Goal: Task Accomplishment & Management: Manage account settings

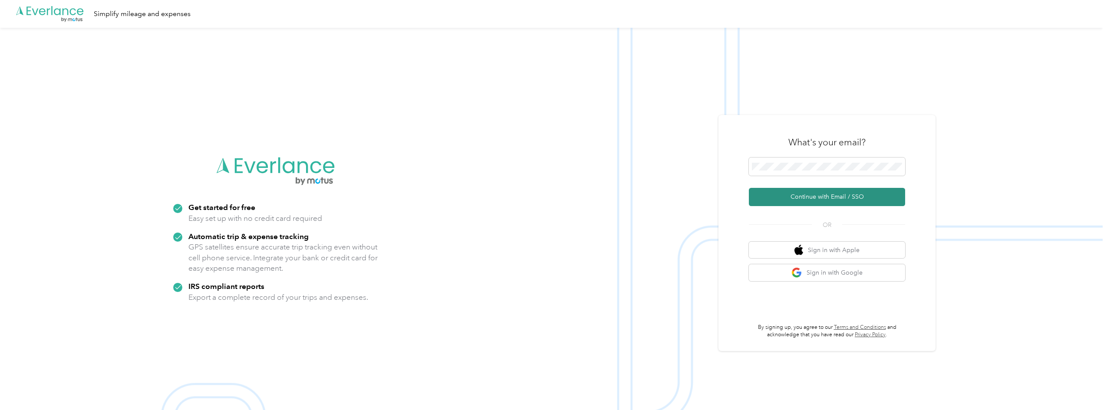
click at [817, 192] on button "Continue with Email / SSO" at bounding box center [827, 197] width 156 height 18
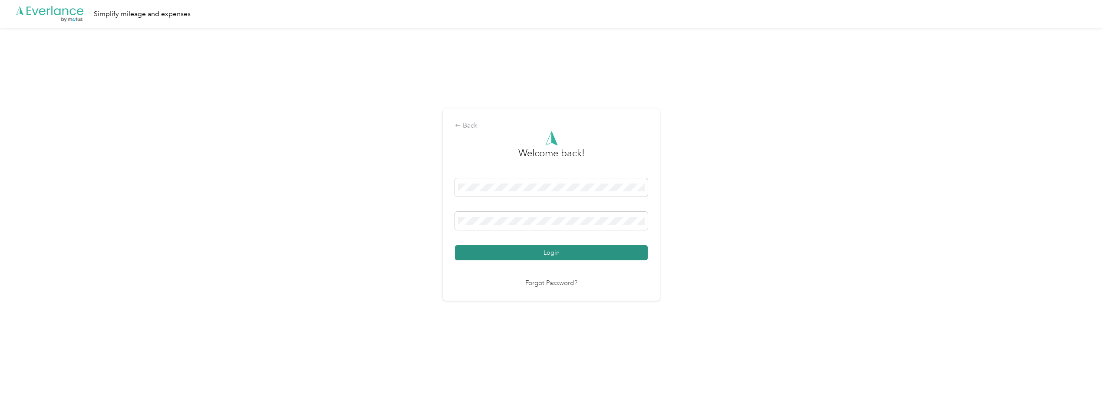
click at [478, 249] on button "Login" at bounding box center [551, 252] width 193 height 15
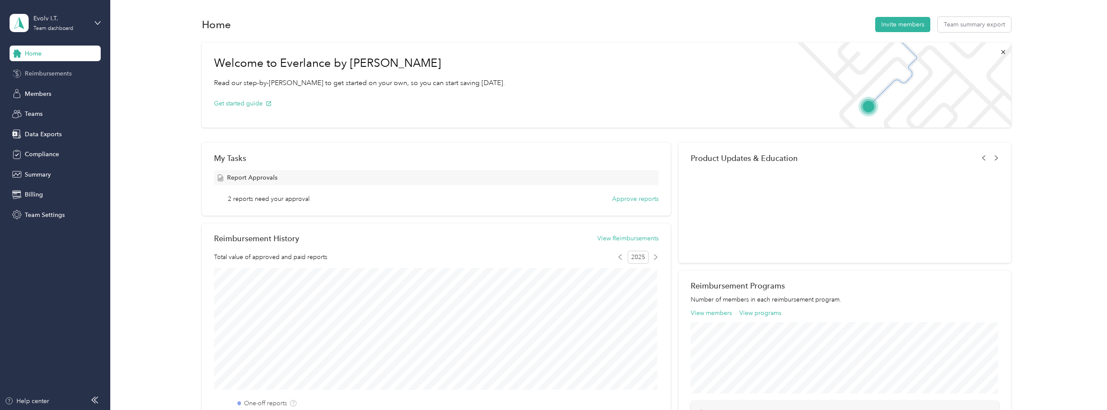
click at [51, 69] on span "Reimbursements" at bounding box center [48, 73] width 47 height 9
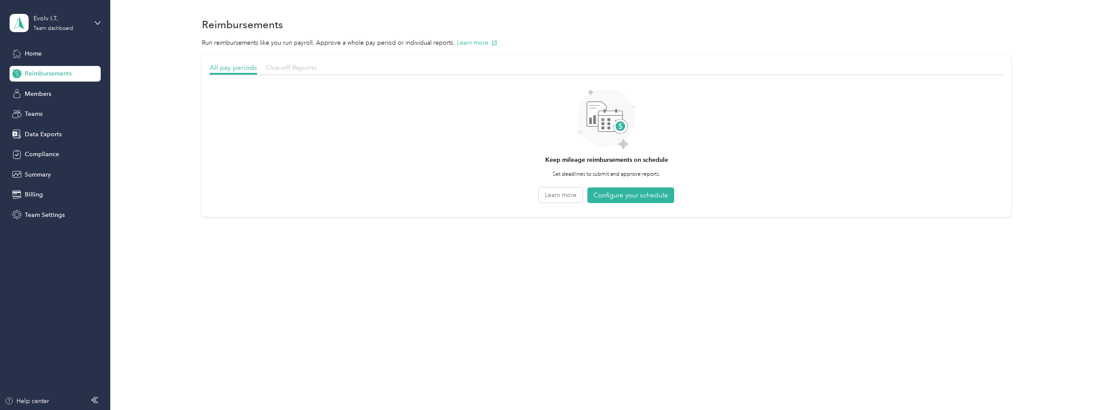
click at [296, 65] on span "One-off Reports" at bounding box center [291, 67] width 50 height 8
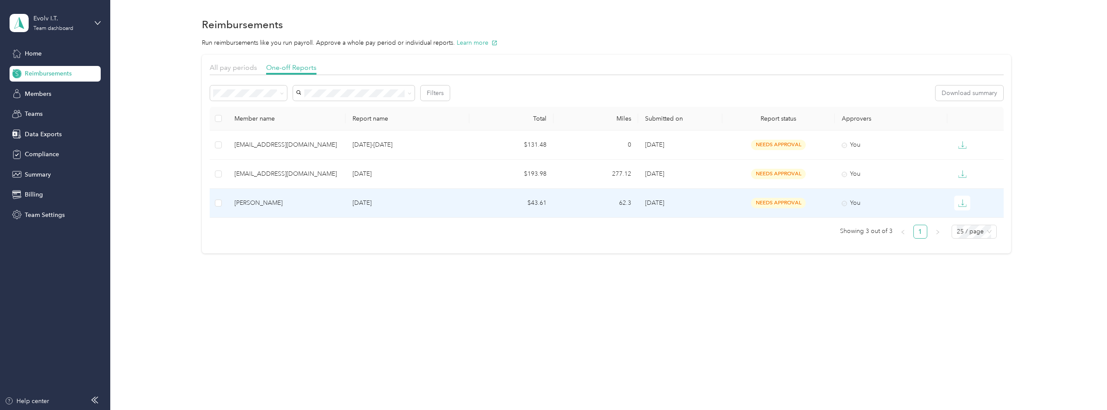
click at [337, 205] on div "[PERSON_NAME]" at bounding box center [286, 203] width 104 height 10
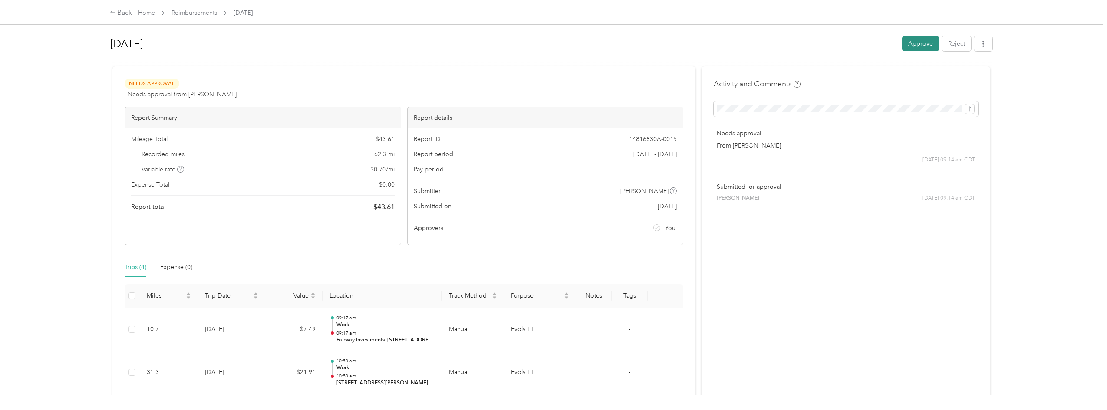
click at [920, 41] on button "Approve" at bounding box center [920, 43] width 37 height 15
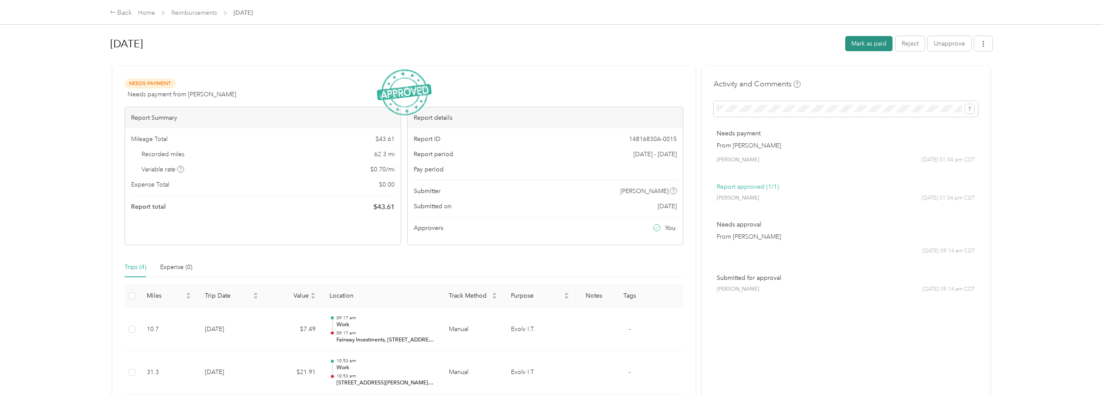
click at [852, 42] on button "Mark as paid" at bounding box center [868, 43] width 47 height 15
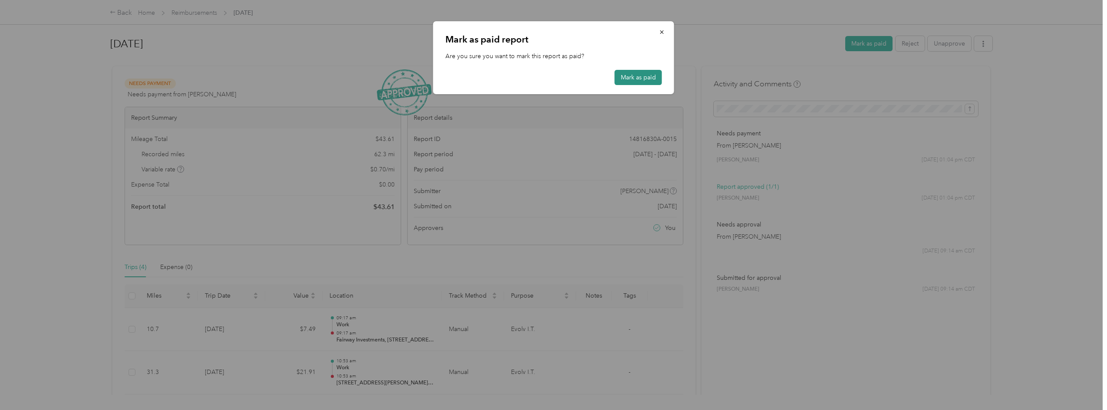
click at [625, 79] on button "Mark as paid" at bounding box center [638, 77] width 47 height 15
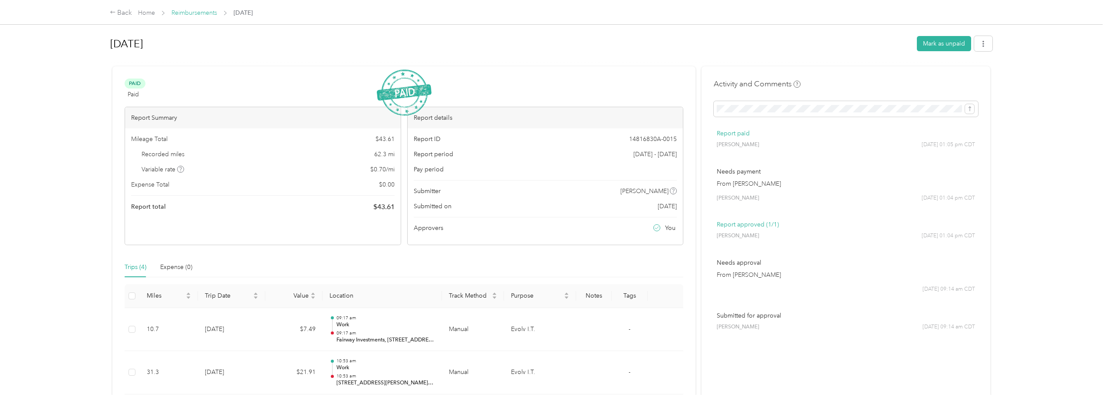
click at [188, 15] on link "Reimbursements" at bounding box center [194, 12] width 46 height 7
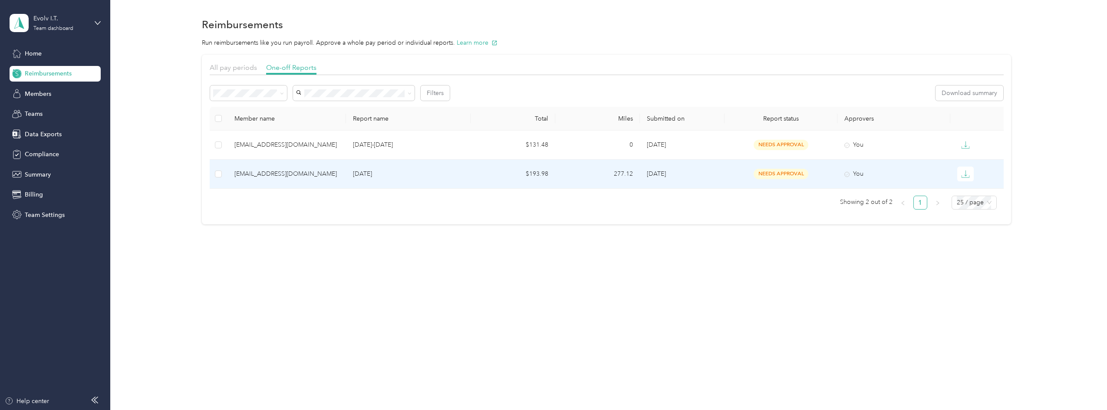
click at [312, 172] on div "[EMAIL_ADDRESS][DOMAIN_NAME]" at bounding box center [286, 174] width 105 height 10
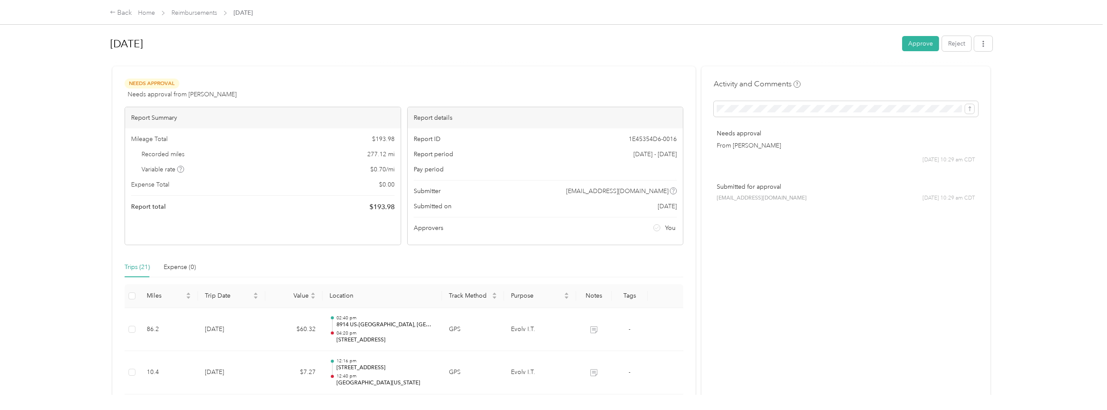
scroll to position [43, 0]
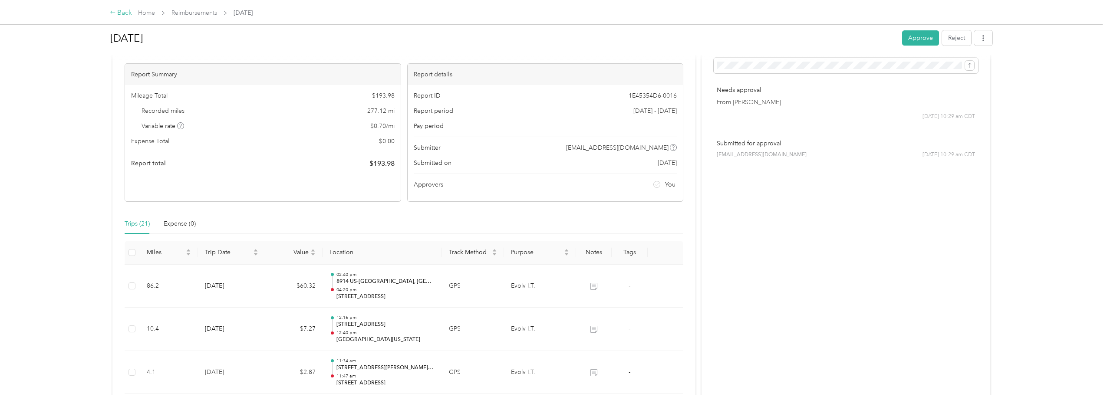
click at [122, 14] on div "Back" at bounding box center [121, 13] width 23 height 10
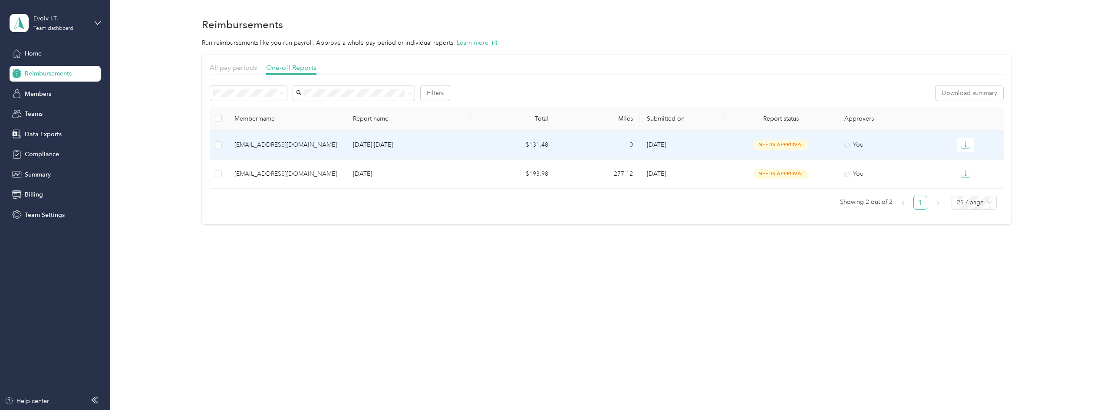
click at [268, 146] on div "[EMAIL_ADDRESS][DOMAIN_NAME]" at bounding box center [286, 145] width 105 height 10
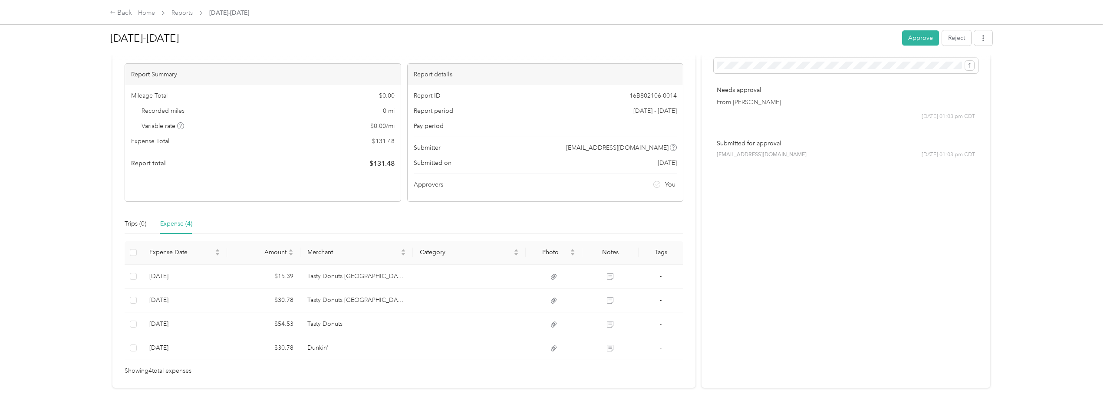
scroll to position [73, 0]
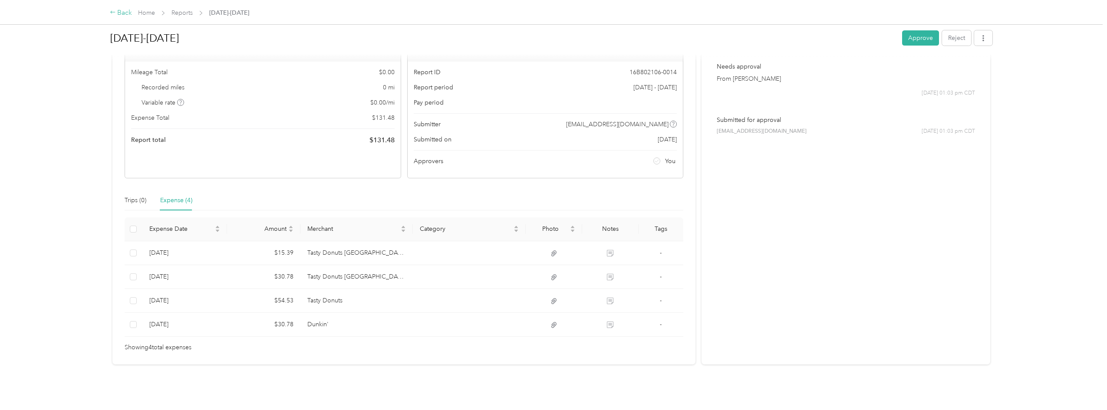
click at [124, 12] on div "Back" at bounding box center [121, 13] width 23 height 10
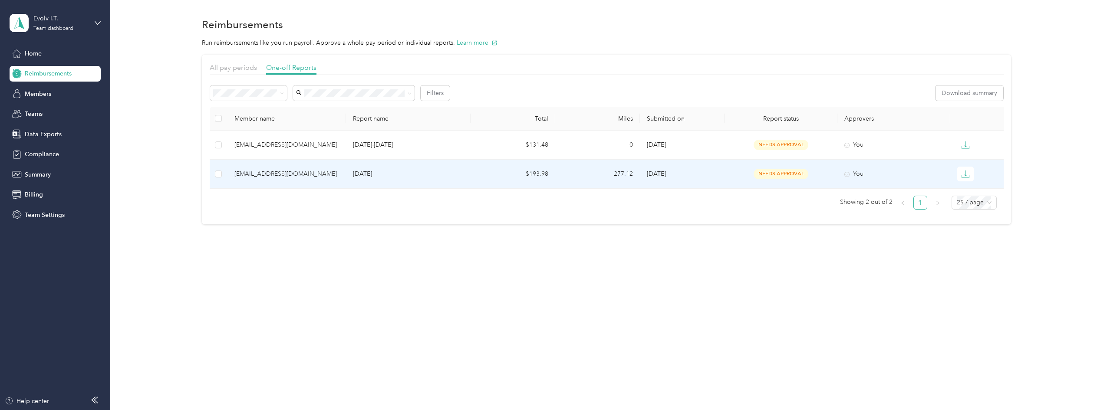
click at [262, 174] on div "[EMAIL_ADDRESS][DOMAIN_NAME]" at bounding box center [286, 174] width 105 height 10
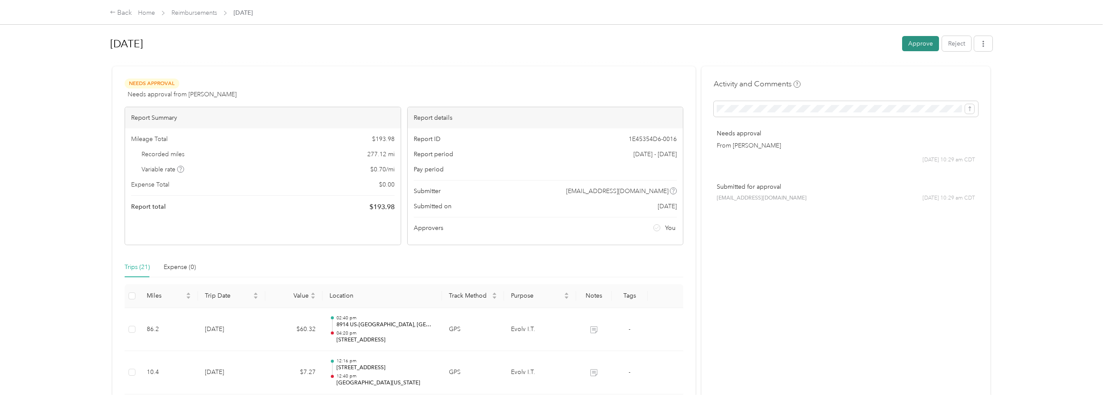
click at [922, 44] on button "Approve" at bounding box center [920, 43] width 37 height 15
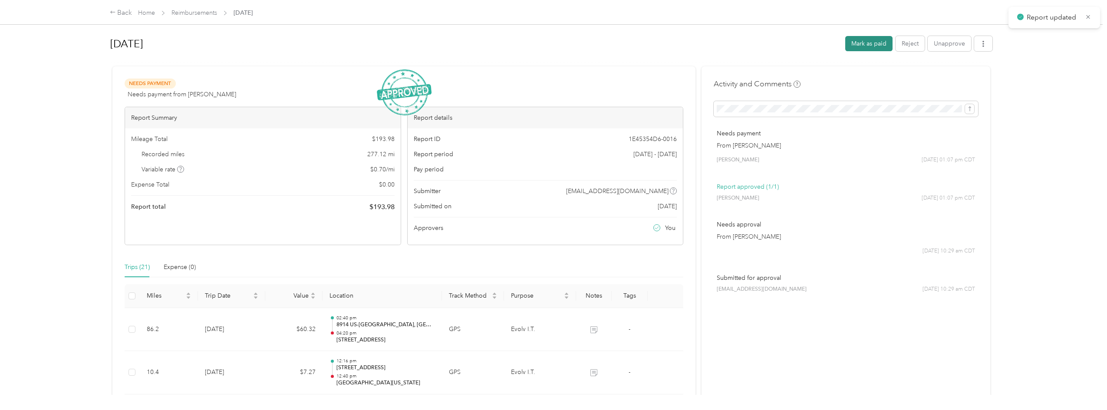
click at [872, 42] on button "Mark as paid" at bounding box center [868, 43] width 47 height 15
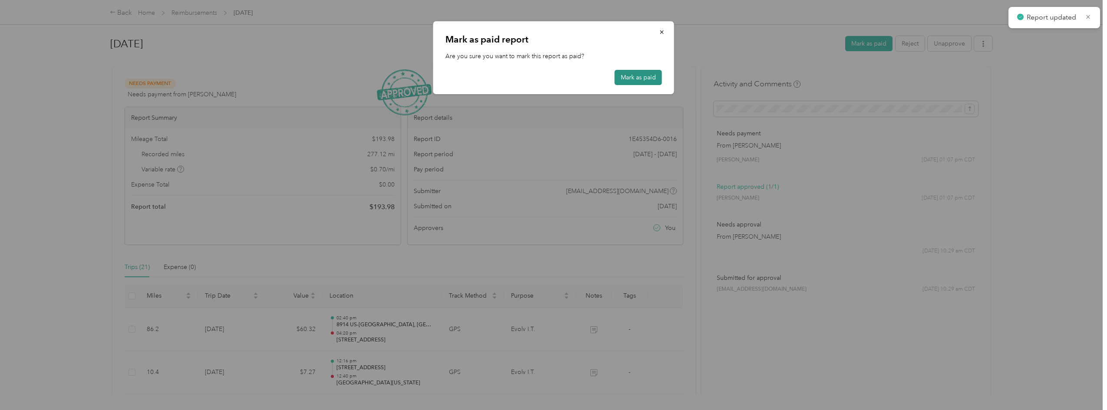
click at [641, 80] on button "Mark as paid" at bounding box center [638, 77] width 47 height 15
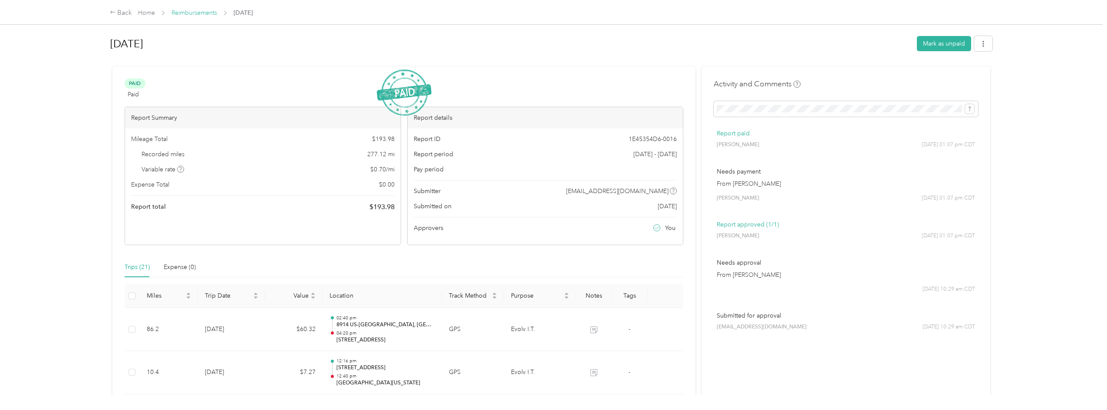
click at [199, 11] on link "Reimbursements" at bounding box center [194, 12] width 46 height 7
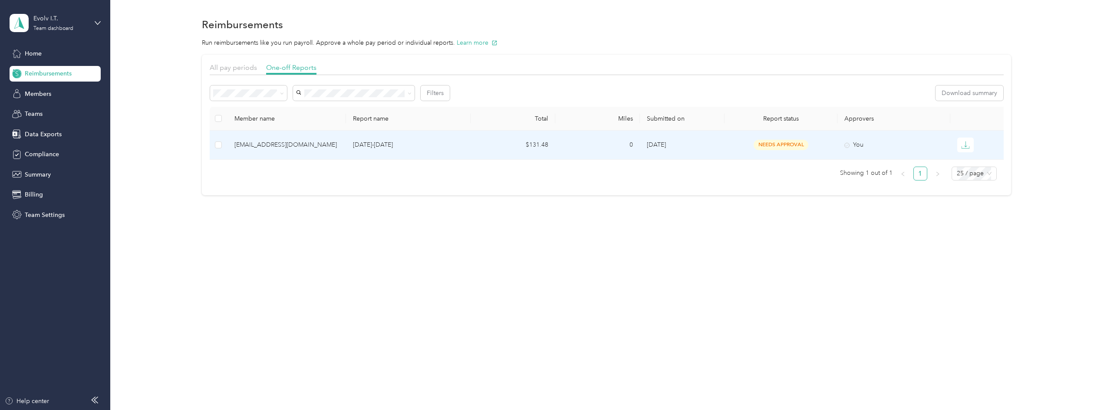
click at [244, 149] on div "[EMAIL_ADDRESS][DOMAIN_NAME]" at bounding box center [286, 145] width 105 height 10
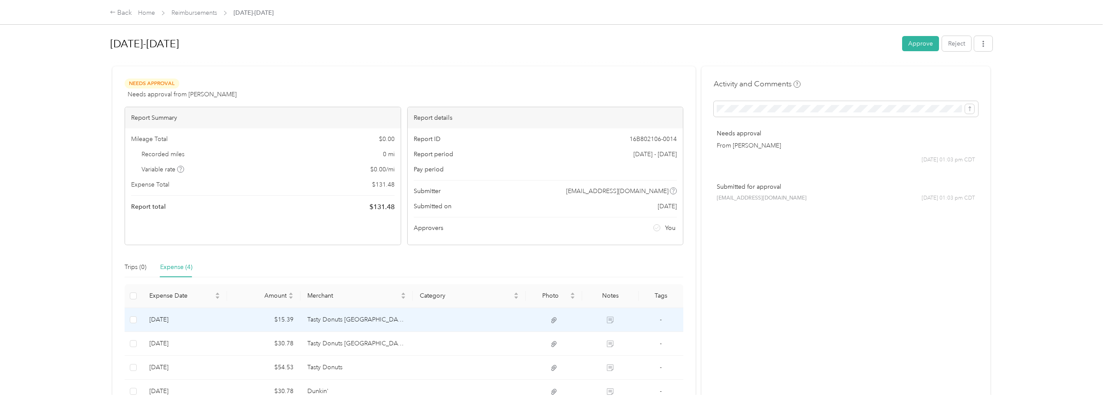
scroll to position [43, 0]
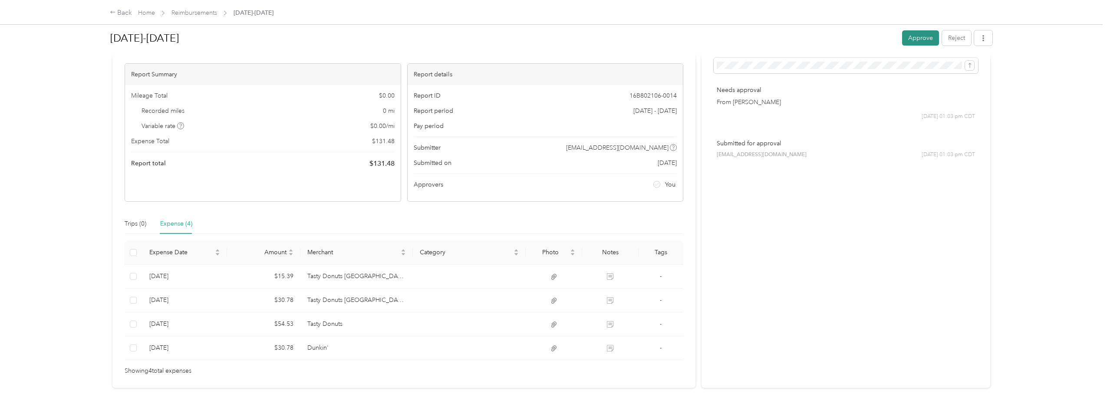
click at [927, 31] on button "Approve" at bounding box center [920, 37] width 37 height 15
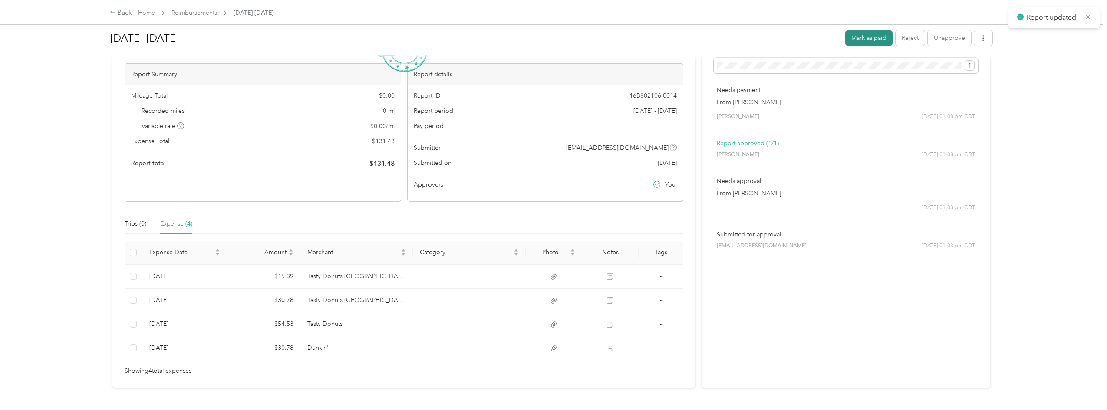
click at [869, 38] on button "Mark as paid" at bounding box center [868, 37] width 47 height 15
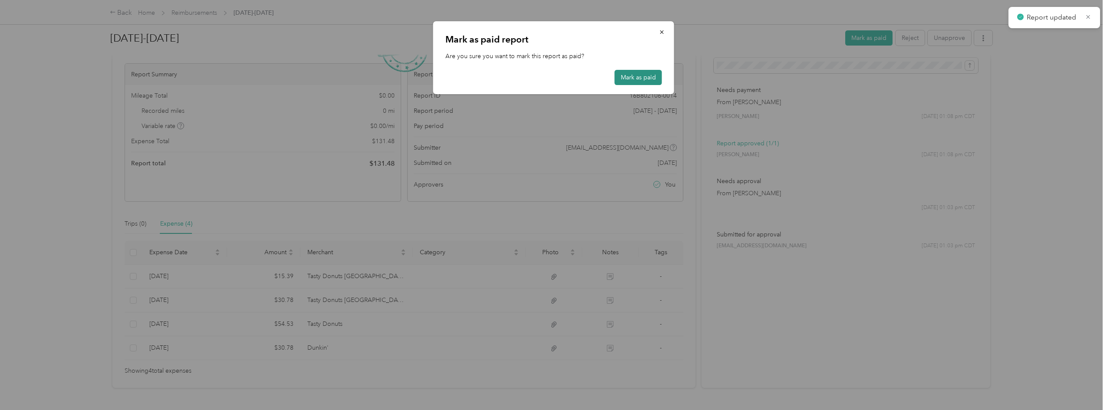
click at [622, 76] on button "Mark as paid" at bounding box center [638, 77] width 47 height 15
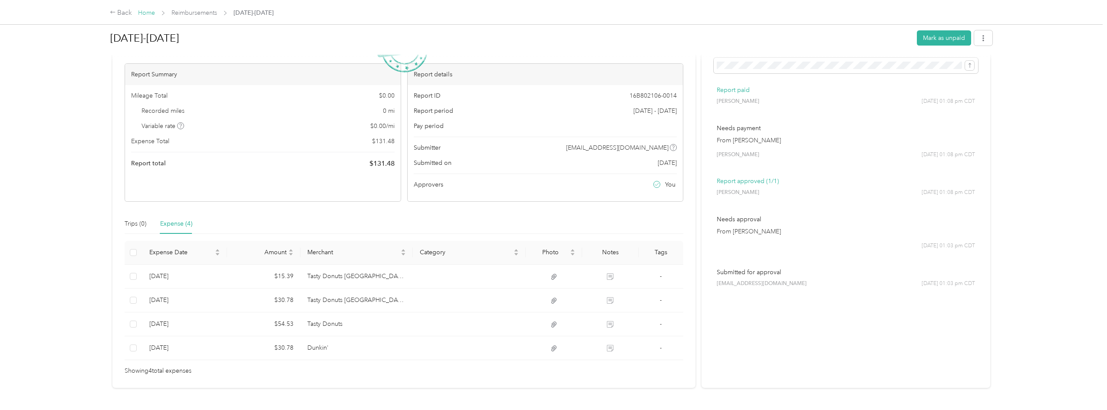
click at [151, 14] on link "Home" at bounding box center [146, 12] width 17 height 7
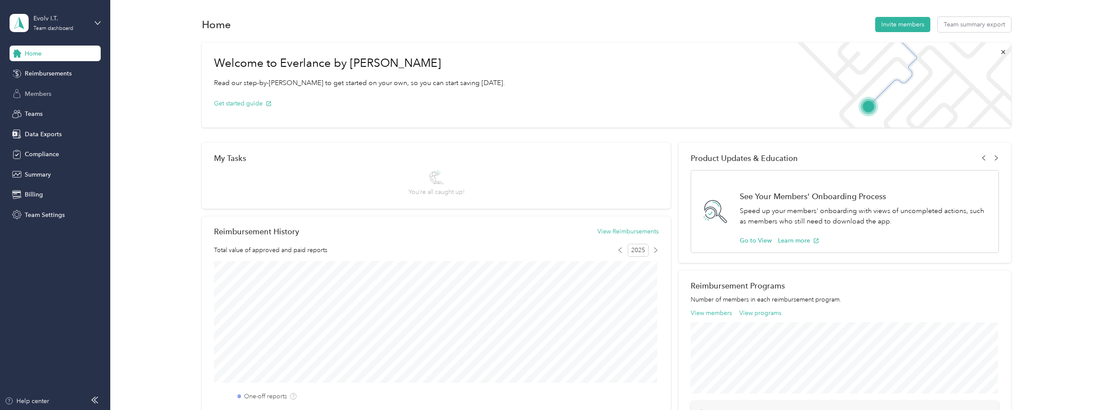
click at [44, 98] on span "Members" at bounding box center [38, 93] width 26 height 9
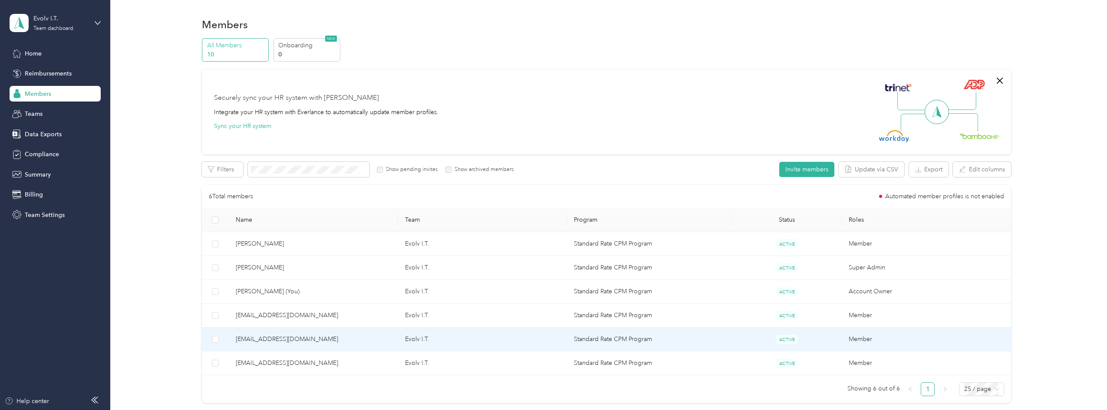
click at [262, 336] on span "[EMAIL_ADDRESS][DOMAIN_NAME]" at bounding box center [313, 340] width 155 height 10
